Goal: Task Accomplishment & Management: Manage account settings

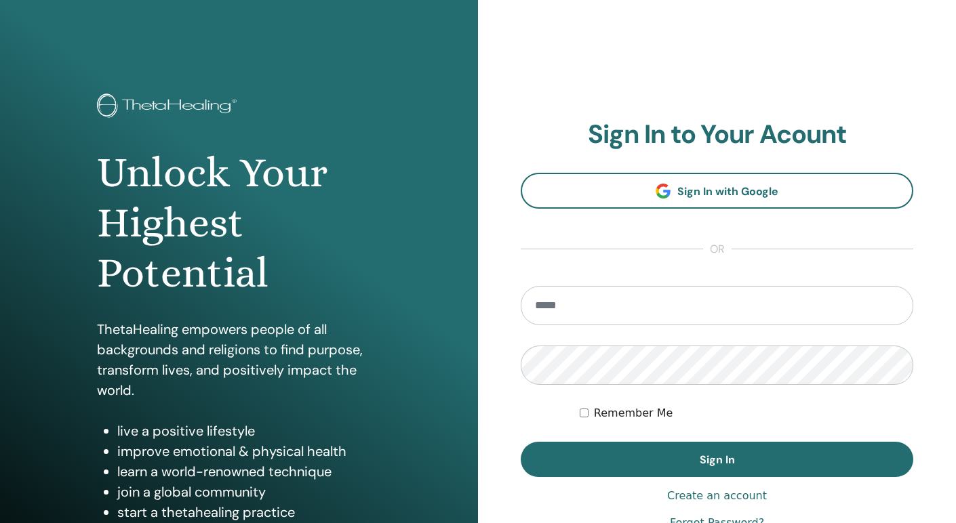
scroll to position [127, 0]
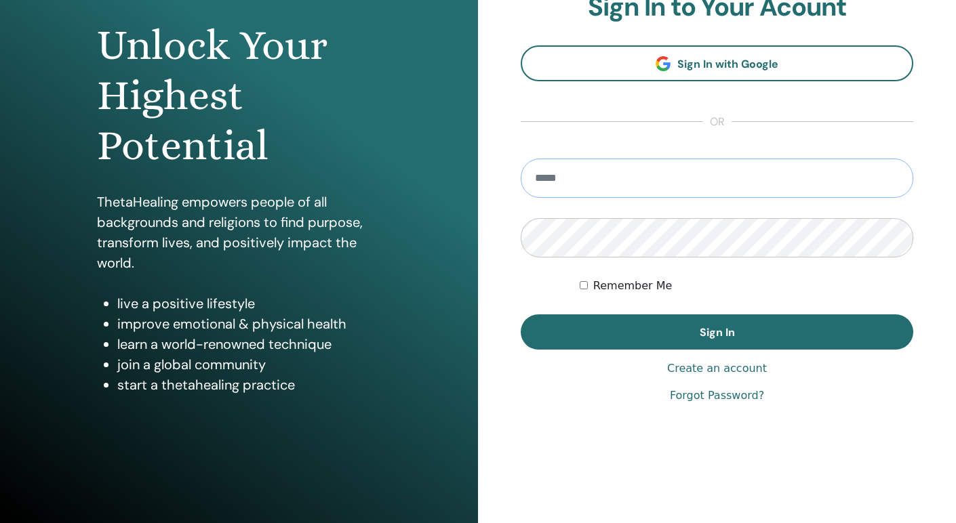
type input "**********"
click at [717, 332] on button "Sign In" at bounding box center [717, 332] width 393 height 35
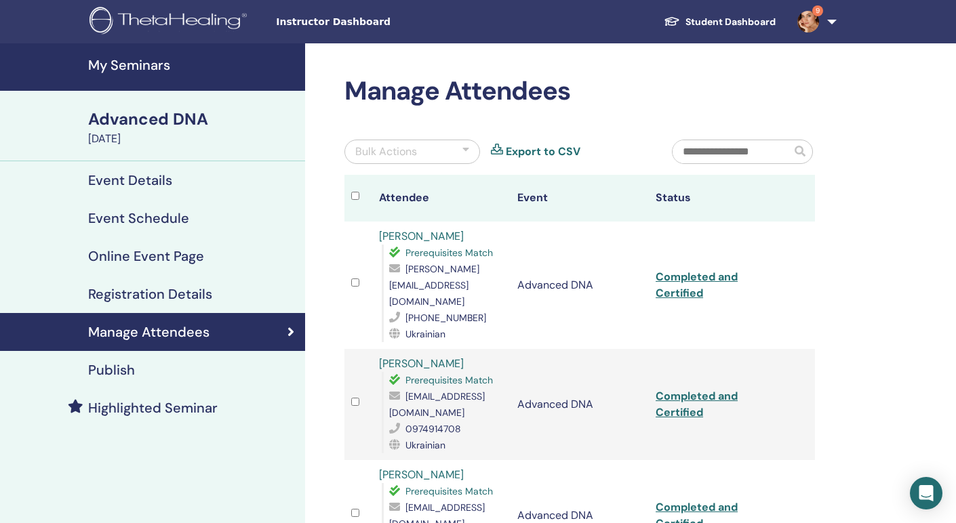
click at [137, 182] on h4 "Event Details" at bounding box center [130, 180] width 84 height 16
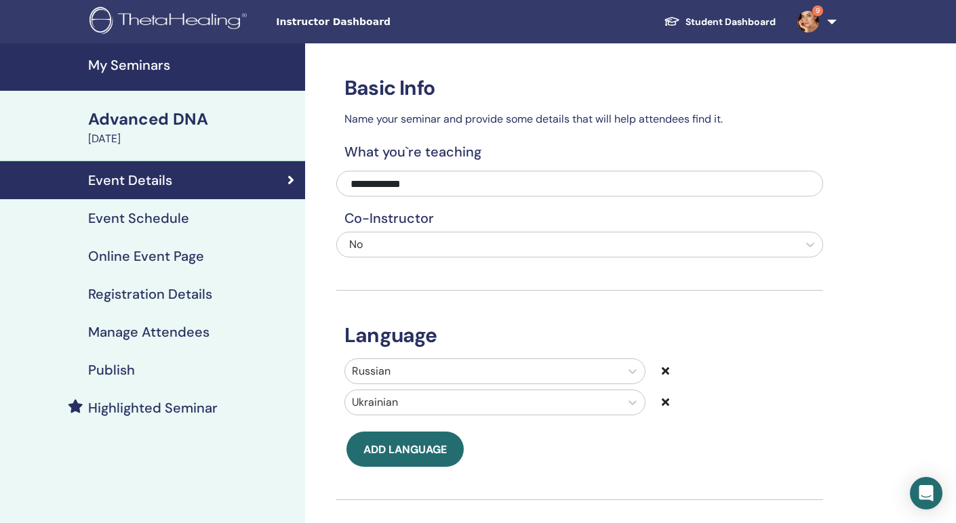
click at [126, 57] on h4 "My Seminars" at bounding box center [192, 65] width 209 height 16
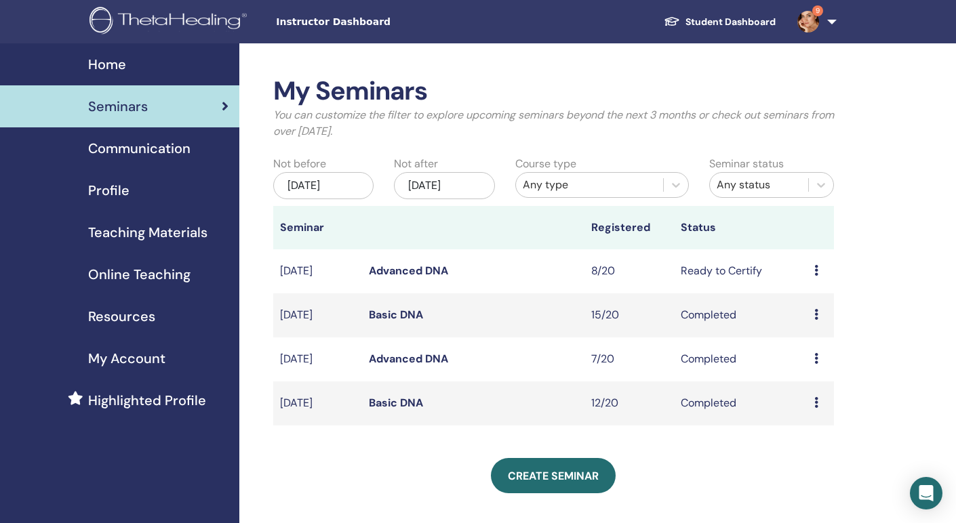
click at [817, 273] on icon at bounding box center [816, 270] width 4 height 11
click at [794, 303] on link "Edit" at bounding box center [800, 304] width 20 height 14
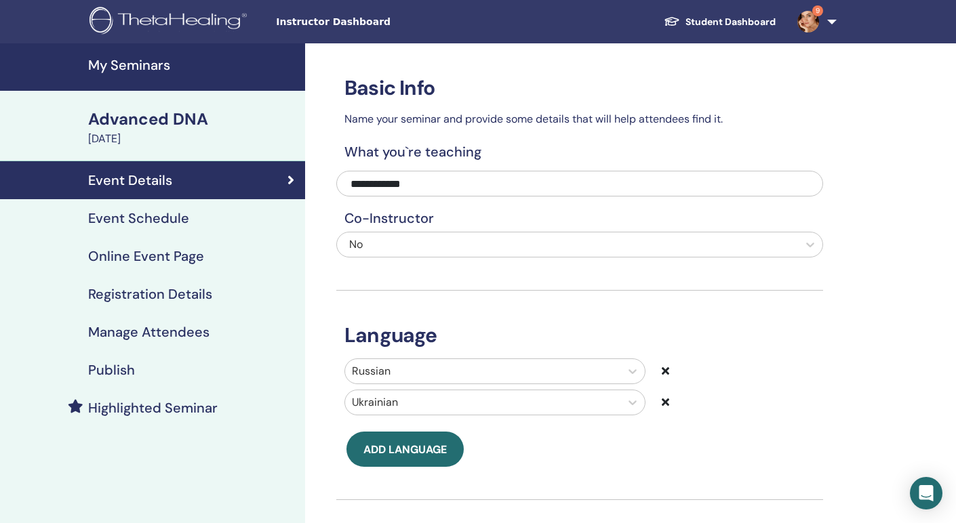
click at [123, 226] on h4 "Event Schedule" at bounding box center [138, 218] width 101 height 16
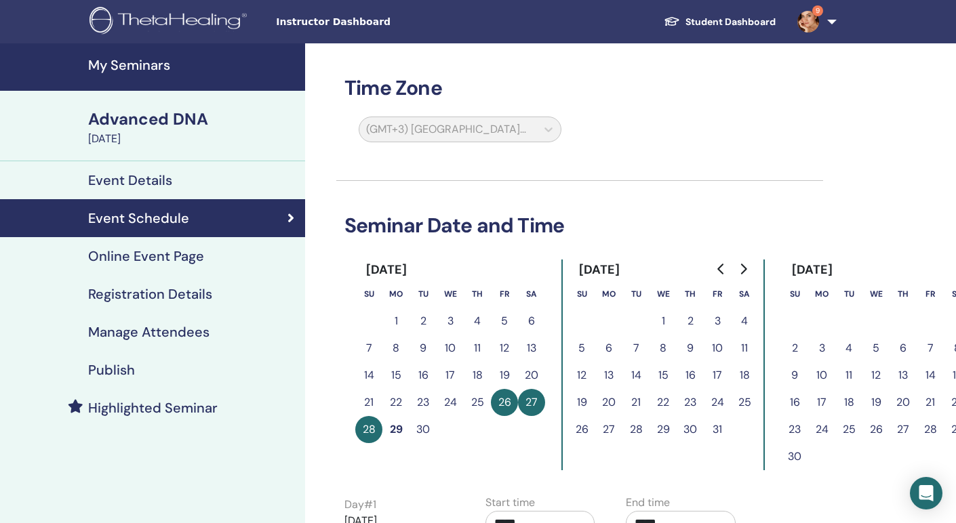
click at [125, 257] on h4 "Online Event Page" at bounding box center [146, 256] width 116 height 16
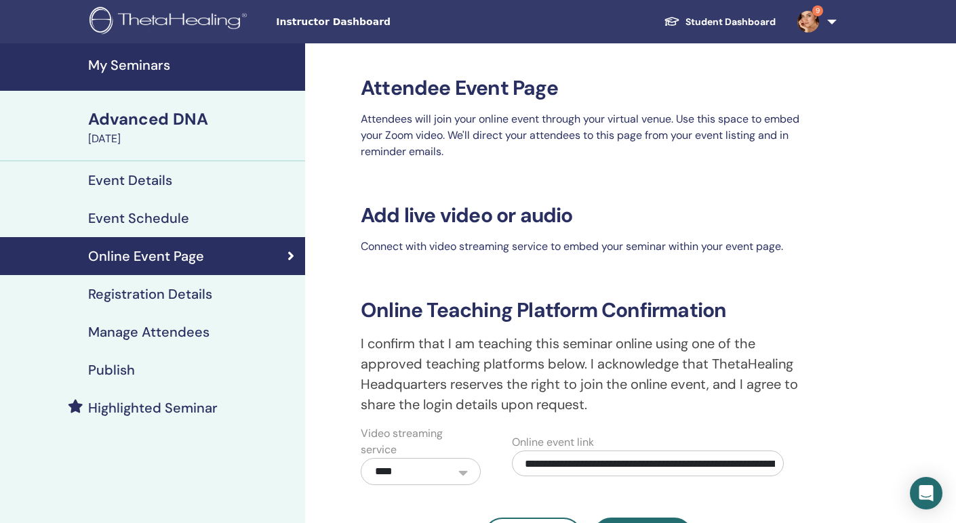
click at [123, 286] on h4 "Registration Details" at bounding box center [150, 294] width 124 height 16
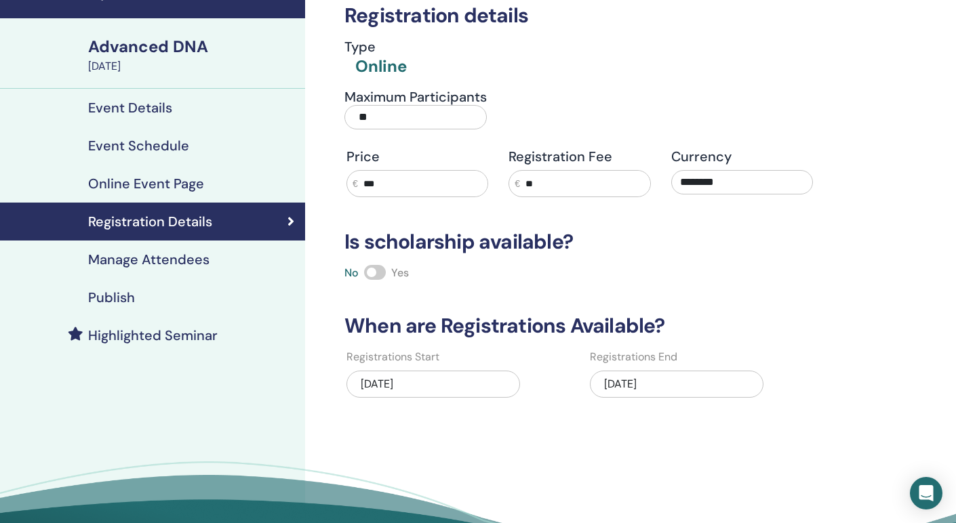
scroll to position [76, 0]
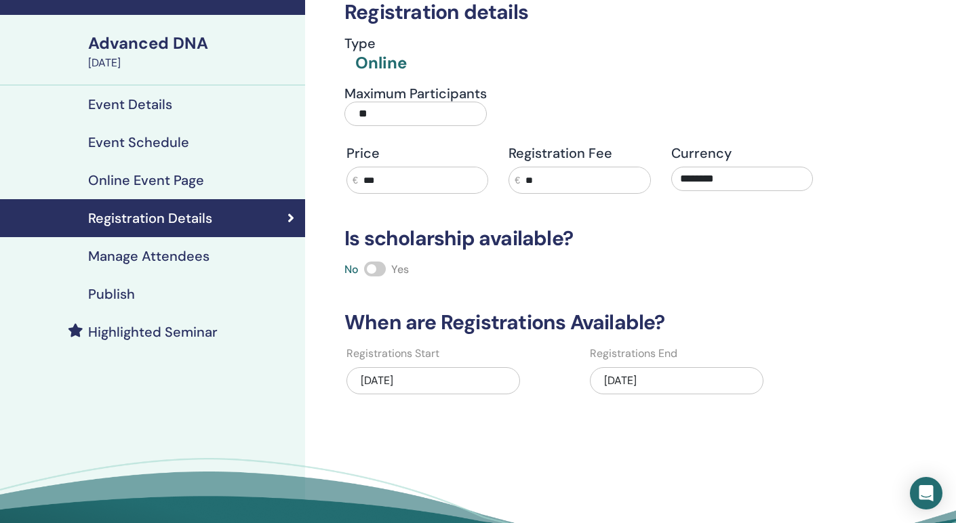
click at [123, 254] on h4 "Manage Attendees" at bounding box center [148, 256] width 121 height 16
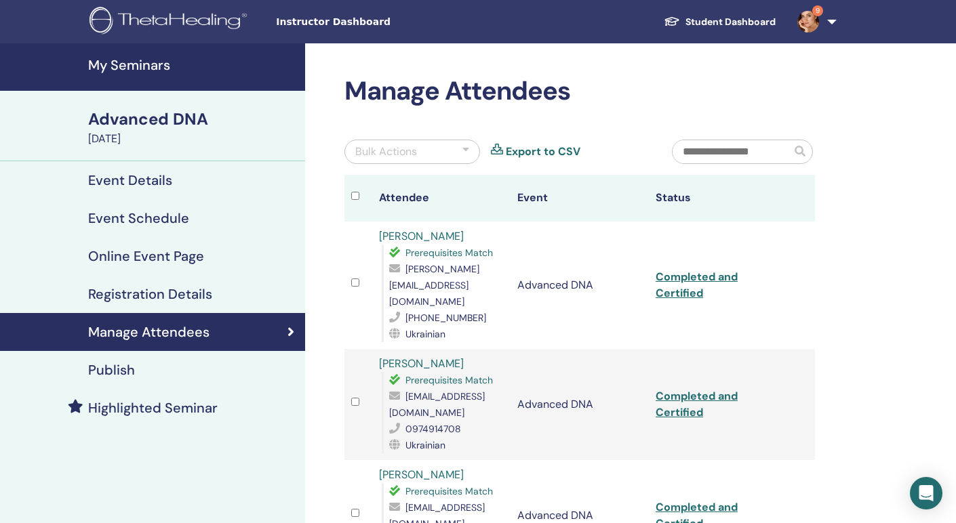
click at [683, 277] on link "Completed and Certified" at bounding box center [697, 285] width 82 height 31
click at [117, 371] on h4 "Publish" at bounding box center [111, 370] width 47 height 16
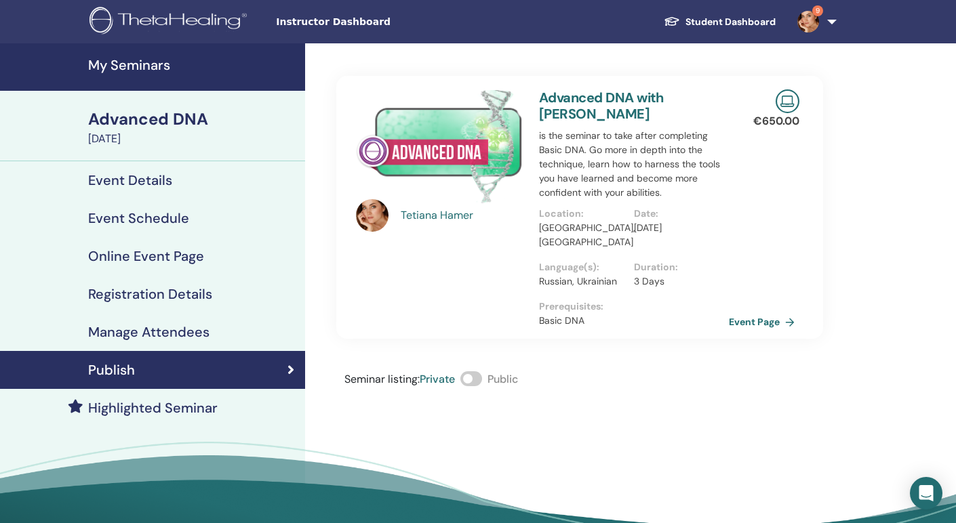
click at [123, 412] on h4 "Highlighted Seminar" at bounding box center [153, 408] width 130 height 16
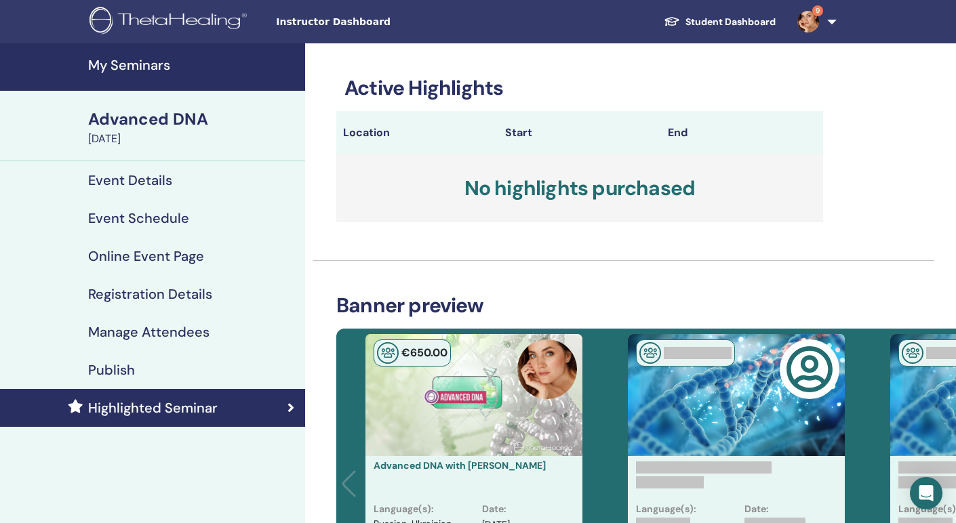
click at [133, 173] on h4 "Event Details" at bounding box center [130, 180] width 84 height 16
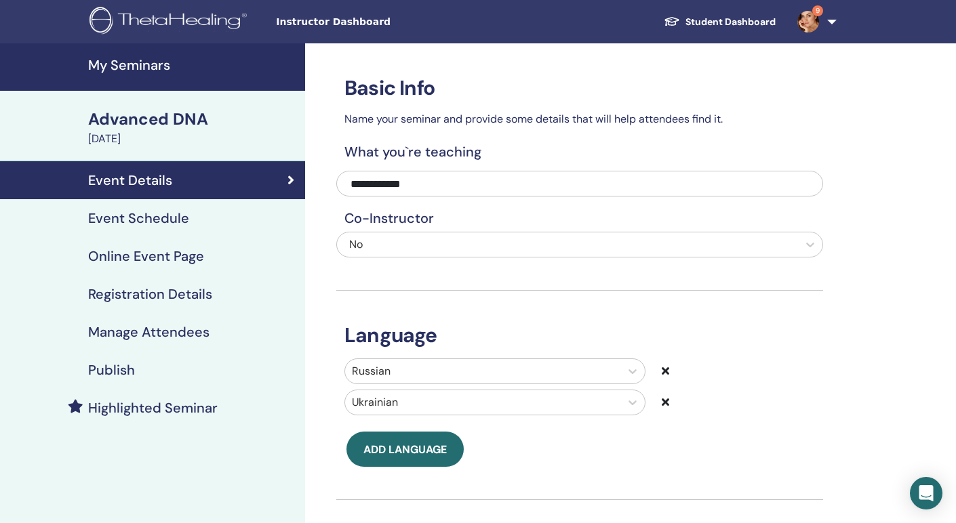
click at [140, 113] on div "Advanced DNA" at bounding box center [192, 119] width 209 height 23
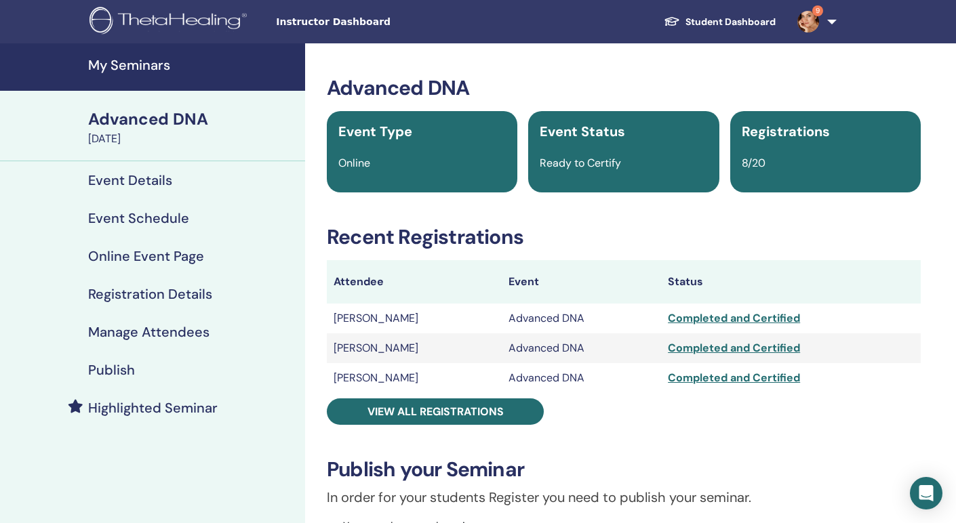
click at [132, 182] on h4 "Event Details" at bounding box center [130, 180] width 84 height 16
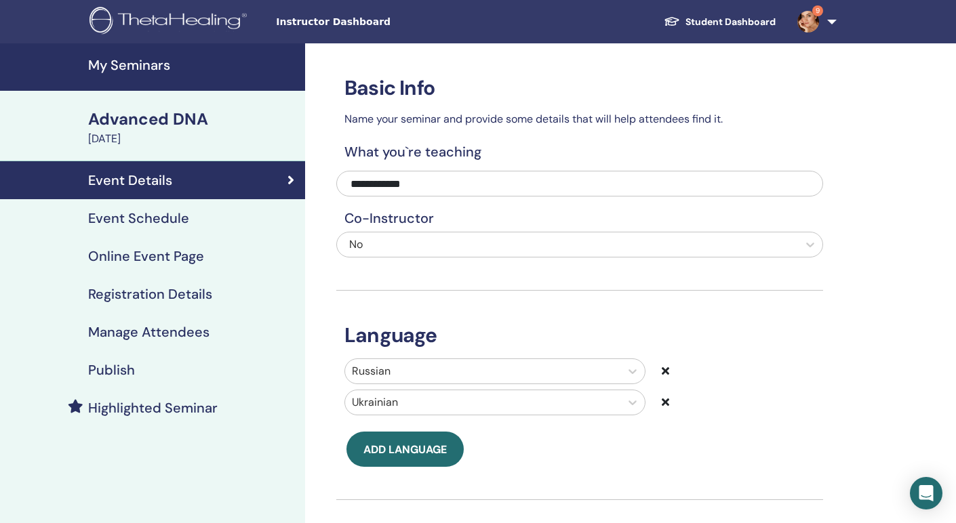
click at [133, 66] on h4 "My Seminars" at bounding box center [192, 65] width 209 height 16
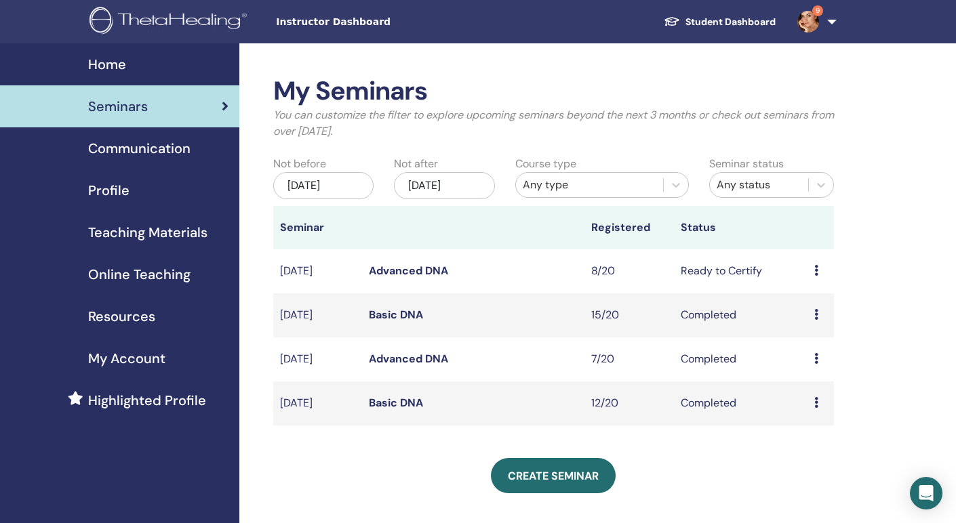
click at [812, 271] on td "Preview Edit Attendees Cancel" at bounding box center [821, 272] width 26 height 44
click at [815, 271] on icon at bounding box center [816, 270] width 4 height 11
click at [900, 319] on div "My Seminars You can customize the filter to explore upcoming seminars beyond th…" at bounding box center [597, 419] width 717 height 752
click at [816, 315] on icon at bounding box center [816, 314] width 4 height 11
click at [816, 269] on icon at bounding box center [816, 270] width 4 height 11
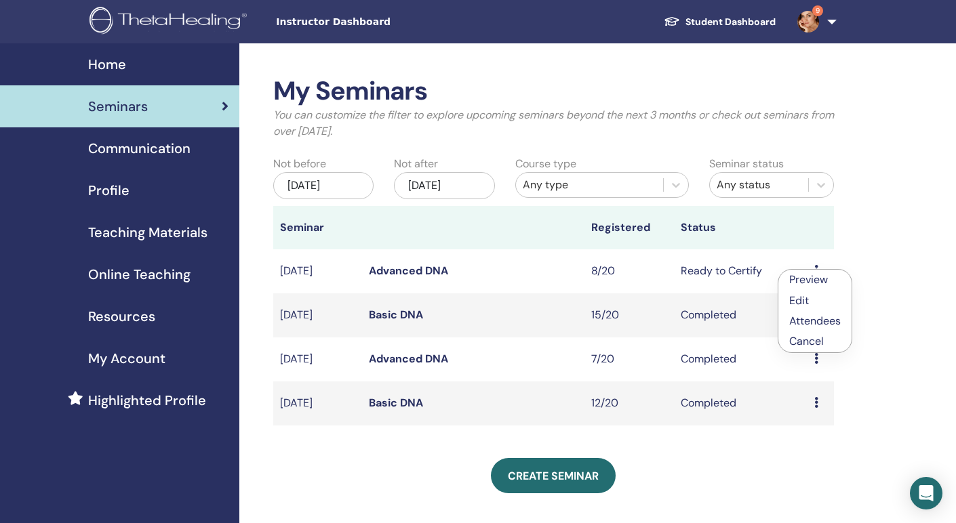
click at [730, 271] on td "Ready to Certify" at bounding box center [741, 272] width 134 height 44
click at [713, 270] on td "Ready to Certify" at bounding box center [741, 272] width 134 height 44
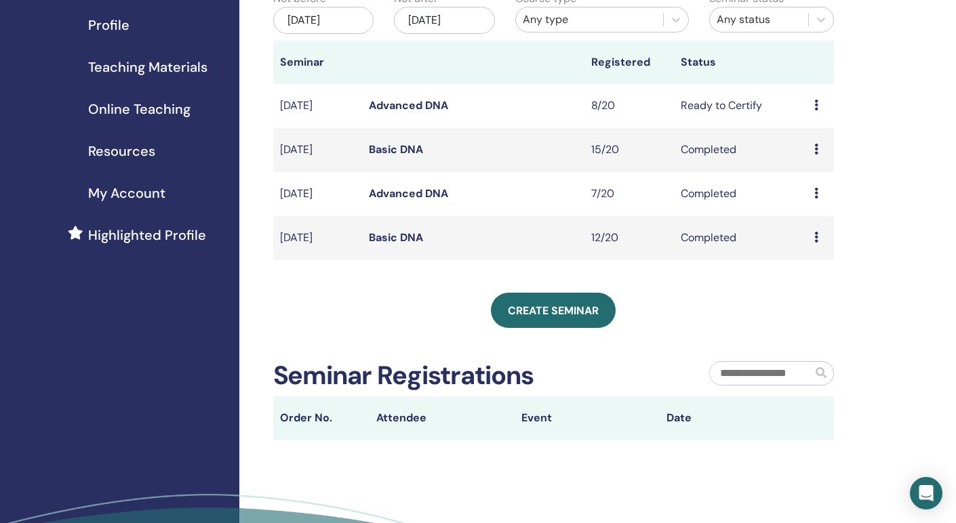
scroll to position [73, 0]
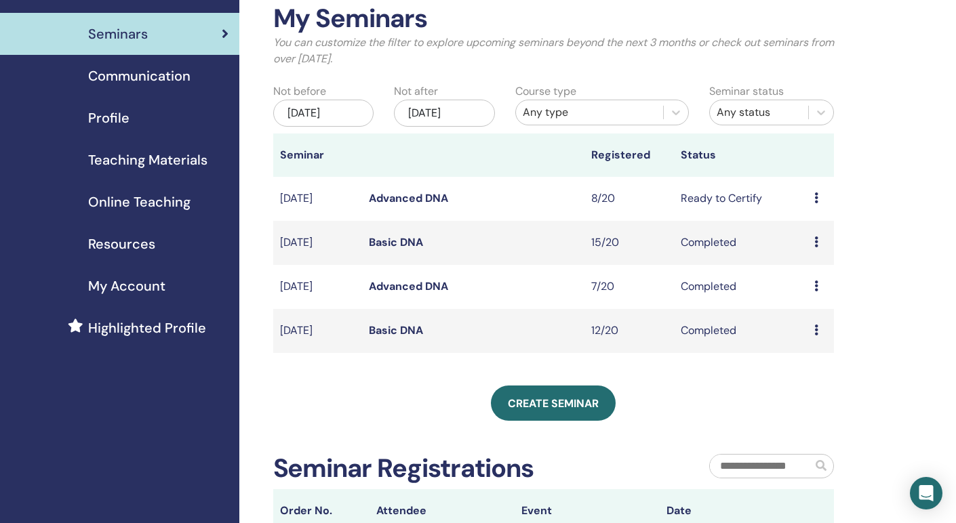
click at [812, 197] on td "Preview Edit Attendees Cancel" at bounding box center [821, 199] width 26 height 44
click at [818, 197] on icon at bounding box center [816, 198] width 4 height 11
click at [799, 227] on link "Edit" at bounding box center [801, 229] width 20 height 14
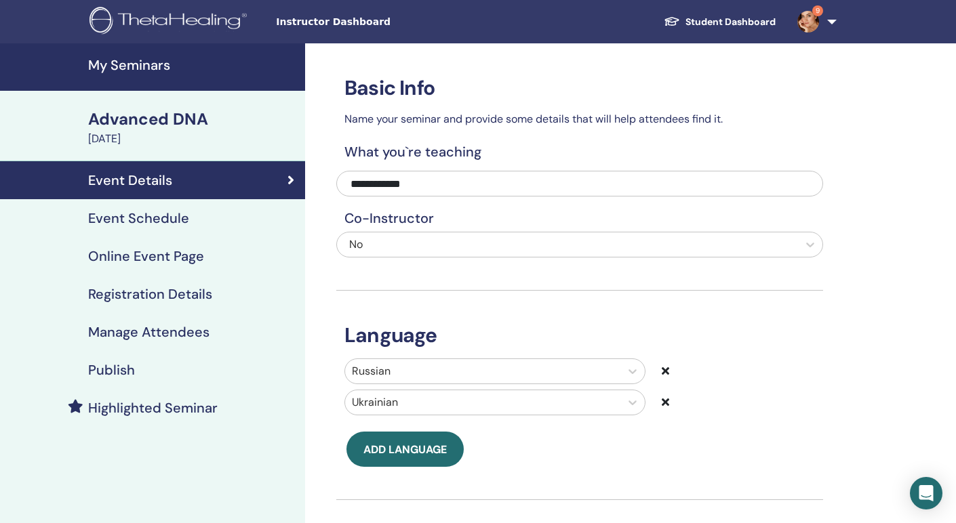
click at [186, 222] on h4 "Event Schedule" at bounding box center [138, 218] width 101 height 16
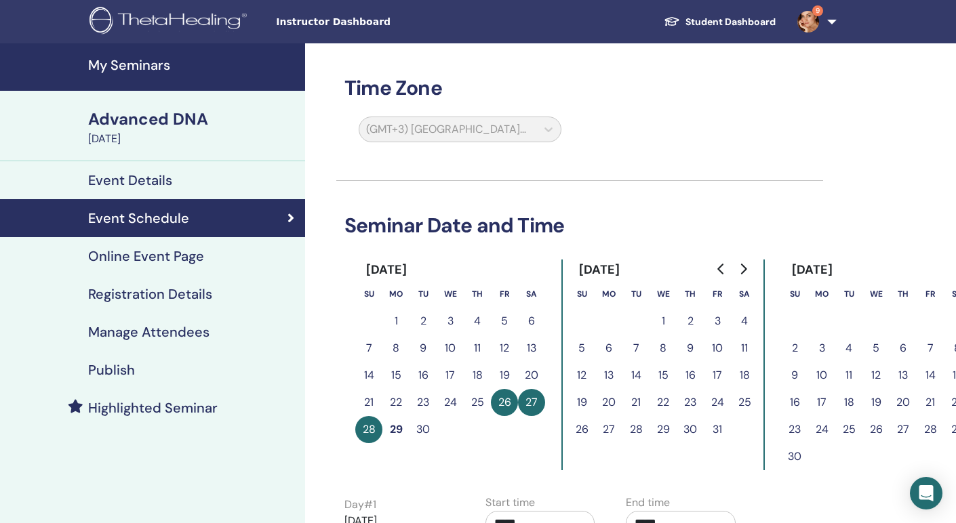
click at [134, 268] on link "Online Event Page" at bounding box center [152, 256] width 305 height 38
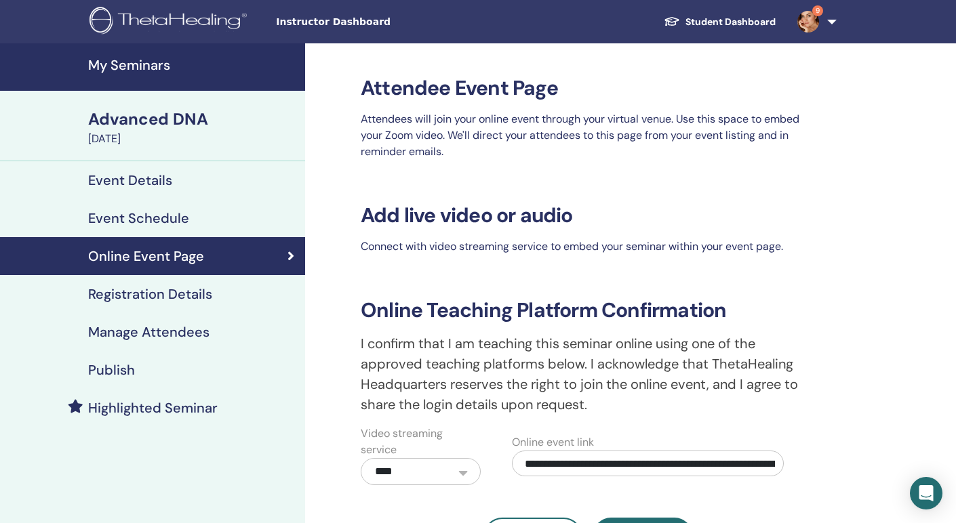
click at [132, 296] on h4 "Registration Details" at bounding box center [150, 294] width 124 height 16
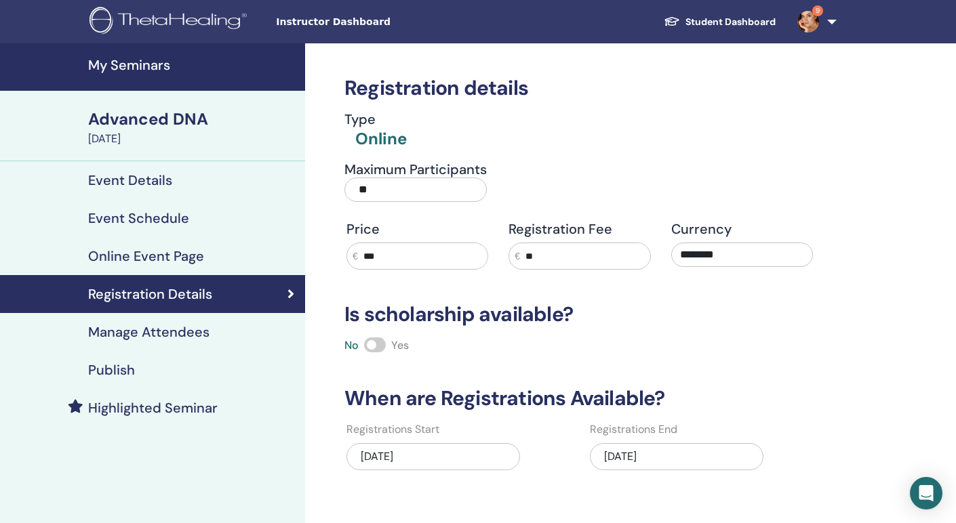
scroll to position [148, 0]
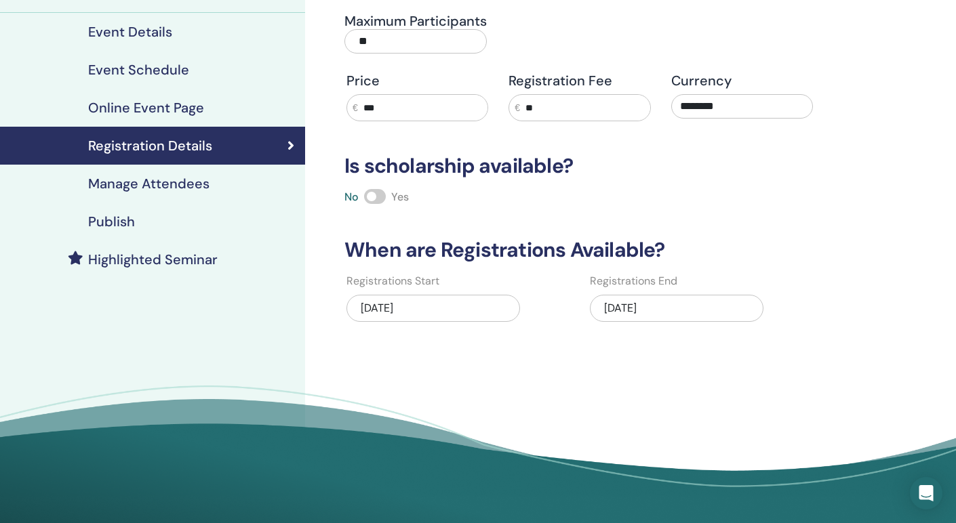
click at [118, 224] on h4 "Publish" at bounding box center [111, 222] width 47 height 16
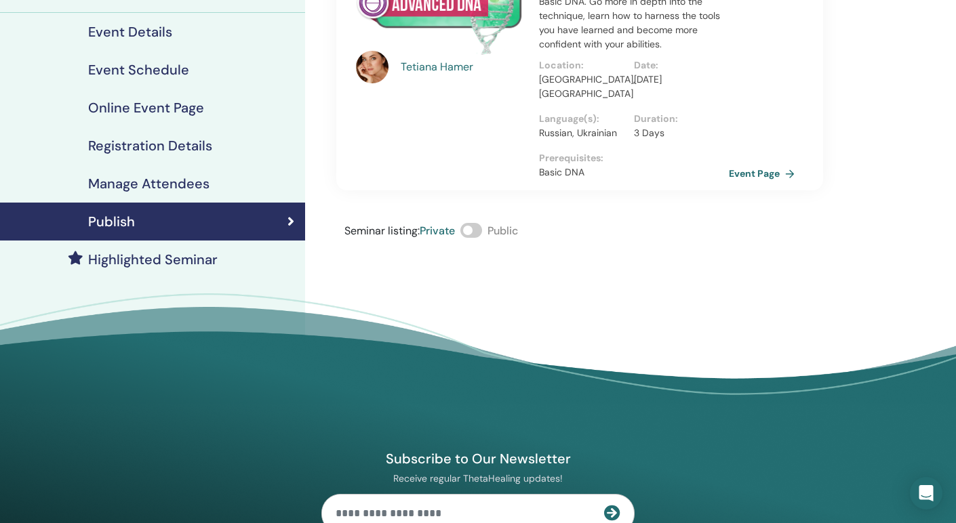
click at [132, 188] on h4 "Manage Attendees" at bounding box center [148, 184] width 121 height 16
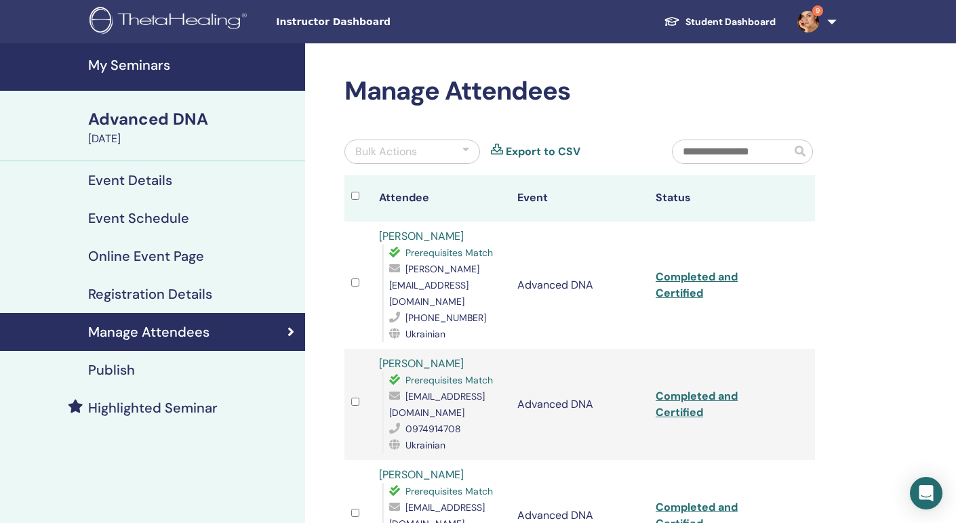
click at [459, 154] on div "Bulk Actions" at bounding box center [412, 152] width 136 height 24
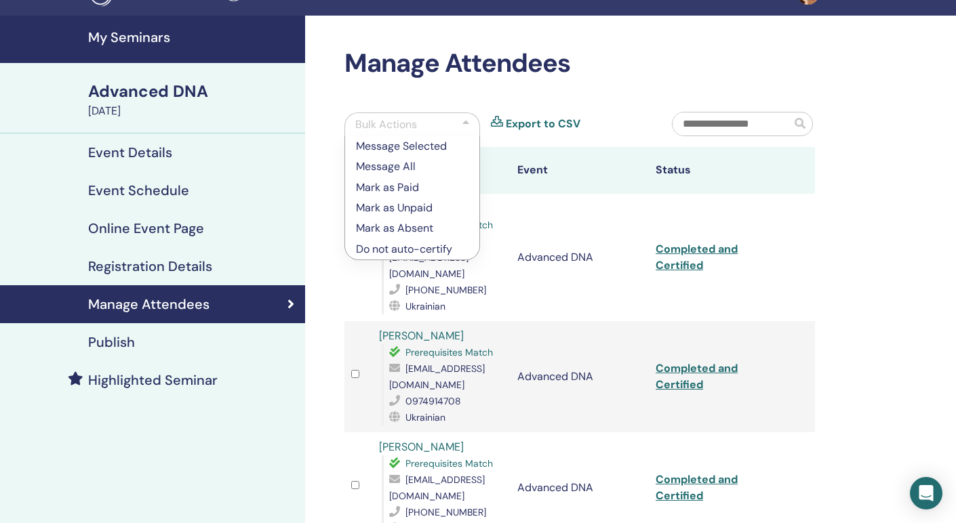
scroll to position [29, 0]
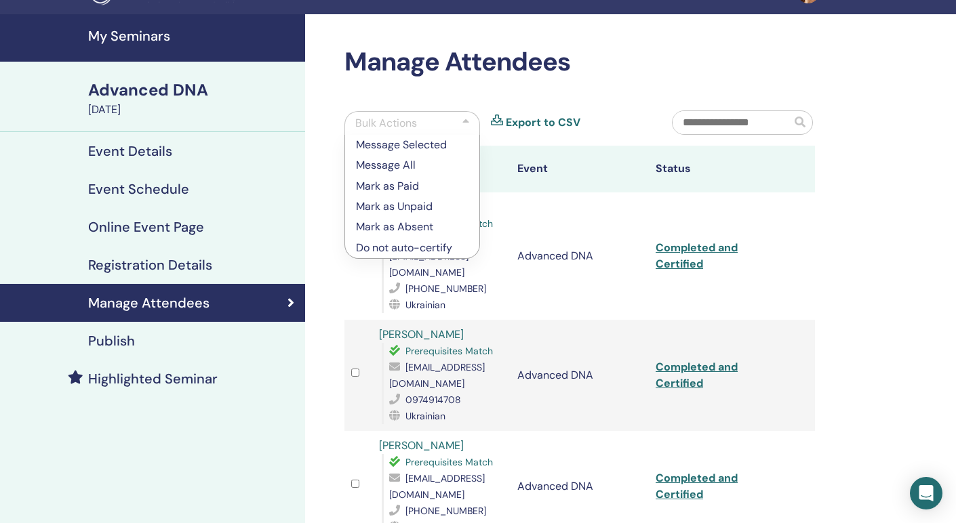
click at [465, 121] on div at bounding box center [465, 123] width 7 height 16
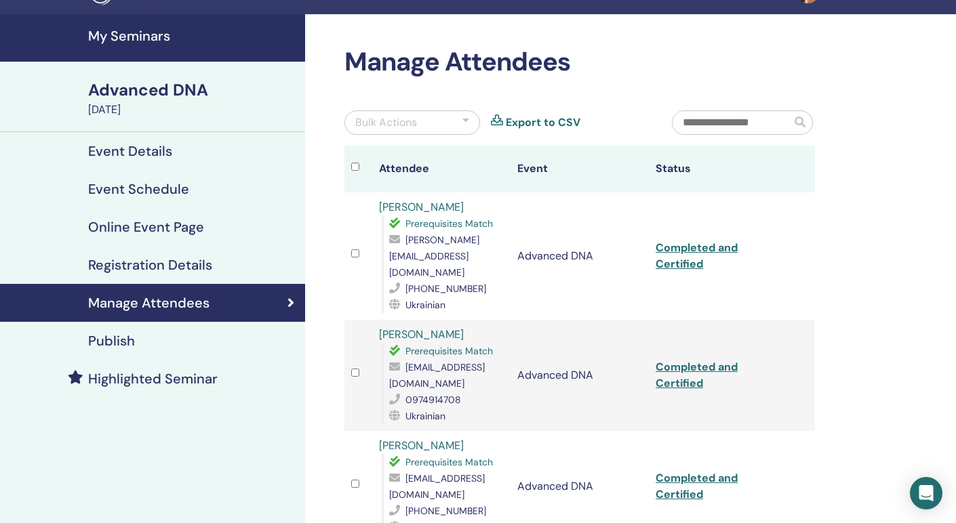
click at [125, 83] on div "Advanced DNA" at bounding box center [192, 90] width 209 height 23
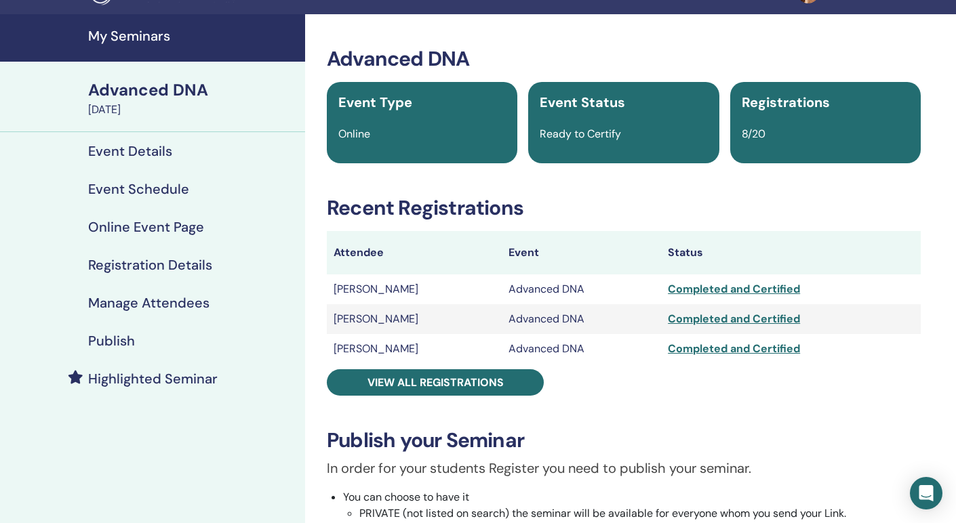
click at [125, 35] on h4 "My Seminars" at bounding box center [192, 36] width 209 height 16
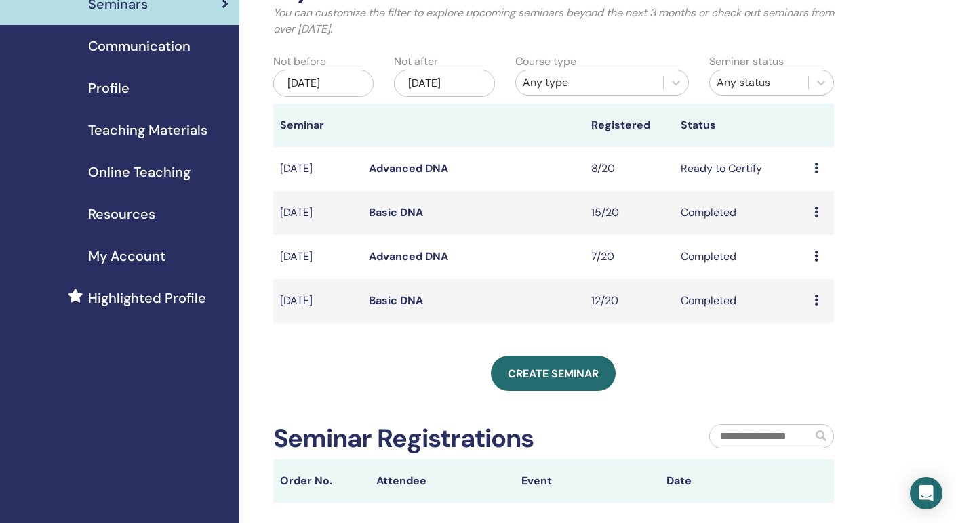
scroll to position [101, 0]
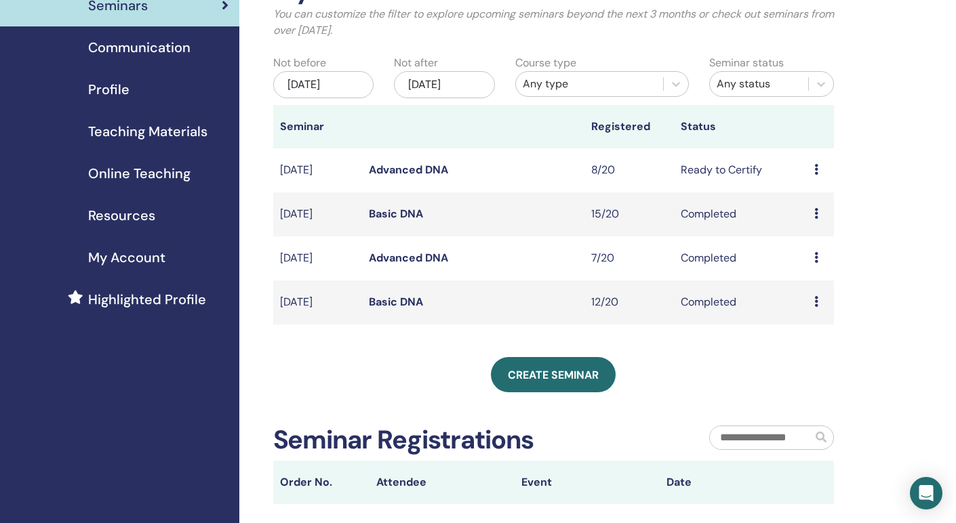
click at [814, 171] on icon at bounding box center [816, 169] width 4 height 11
click at [803, 178] on link "Preview" at bounding box center [806, 181] width 39 height 14
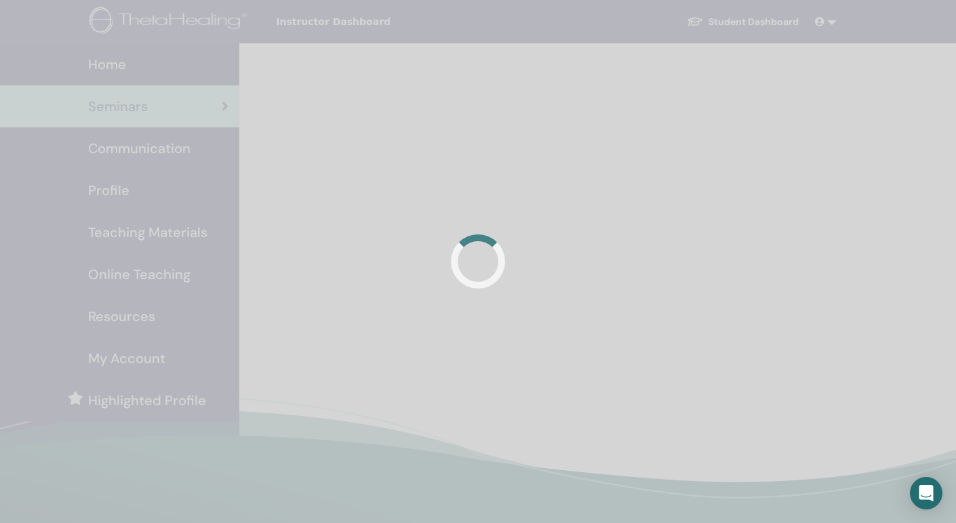
scroll to position [101, 0]
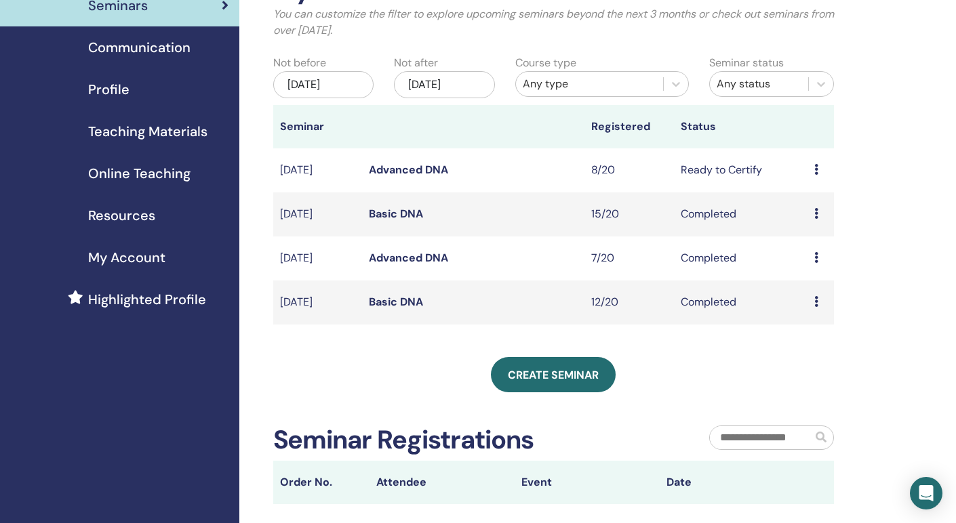
click at [702, 218] on td "Completed" at bounding box center [741, 215] width 134 height 44
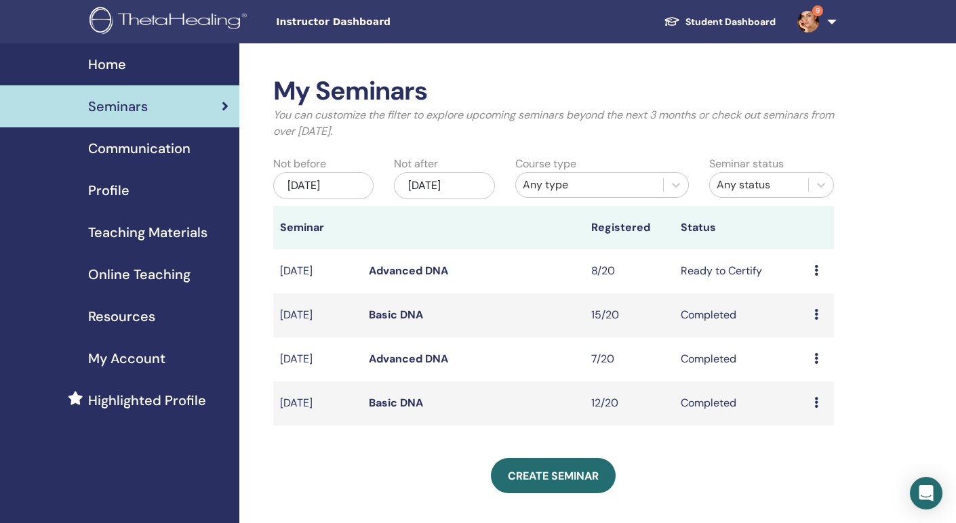
scroll to position [0, 0]
click at [155, 146] on span "Communication" at bounding box center [139, 148] width 102 height 20
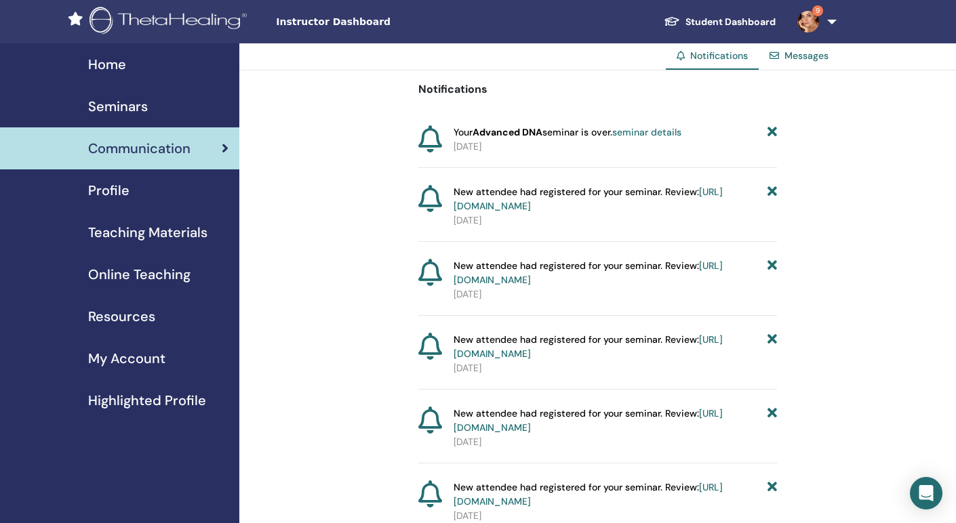
click at [658, 134] on link "seminar details" at bounding box center [646, 132] width 69 height 12
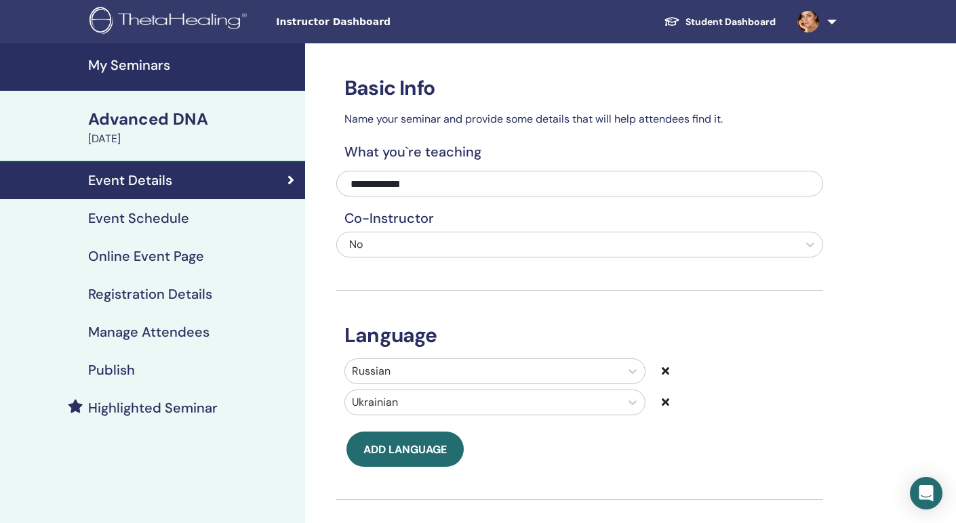
click at [132, 62] on h4 "My Seminars" at bounding box center [192, 65] width 209 height 16
